Goal: Information Seeking & Learning: Learn about a topic

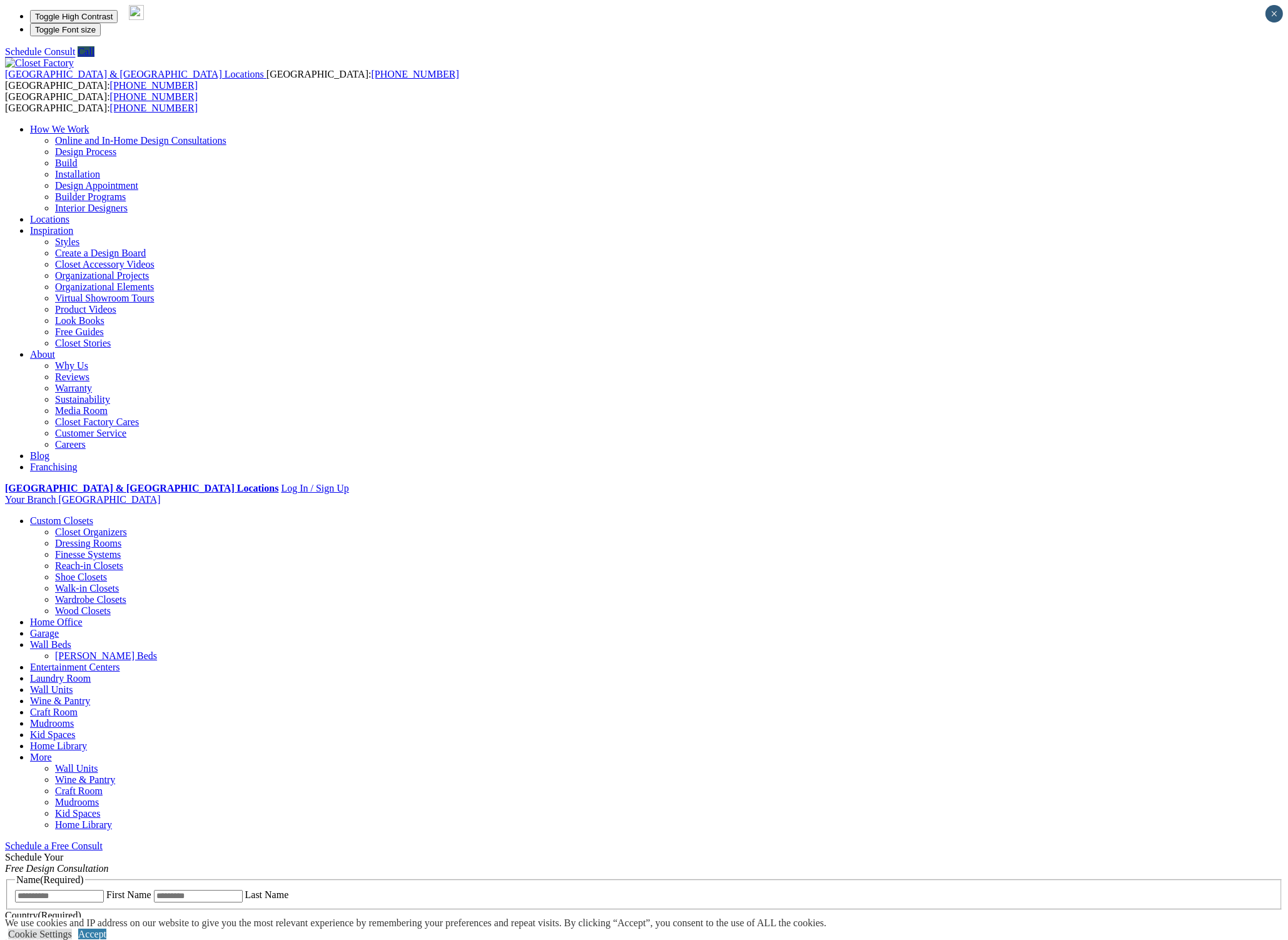
click at [157, 650] on link "[PERSON_NAME] Beds" at bounding box center [106, 656] width 102 height 10
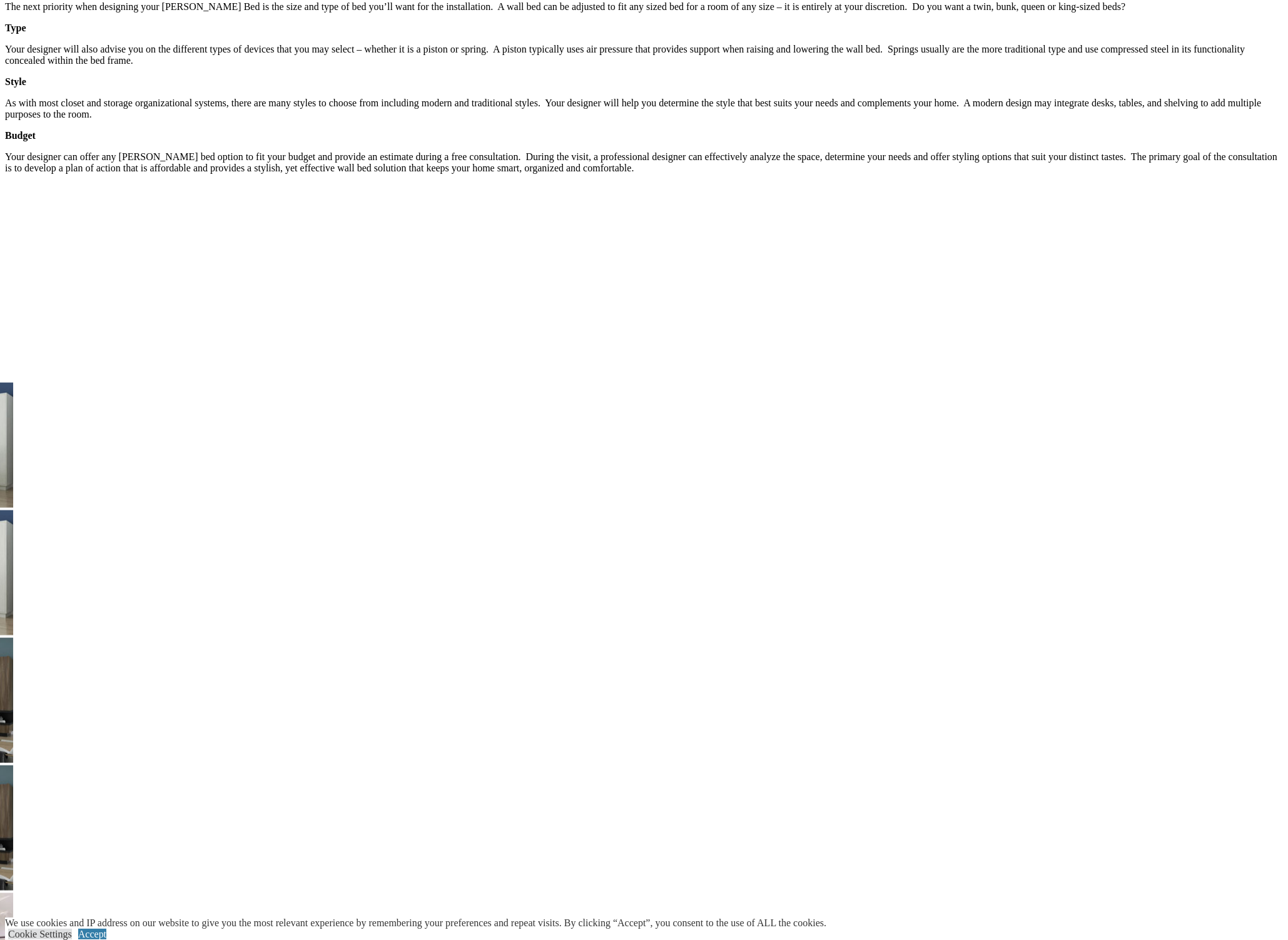
scroll to position [2155, 0]
